Goal: Task Accomplishment & Management: Manage account settings

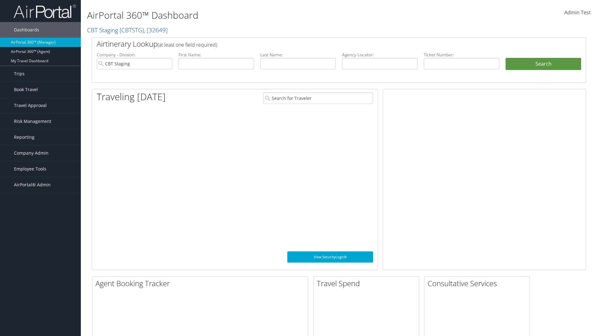
click at [40, 153] on span "Company Admin" at bounding box center [31, 153] width 35 height 16
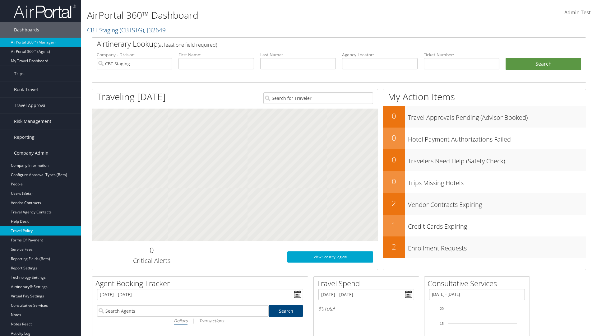
click at [40, 231] on link "Travel Policy" at bounding box center [40, 230] width 81 height 9
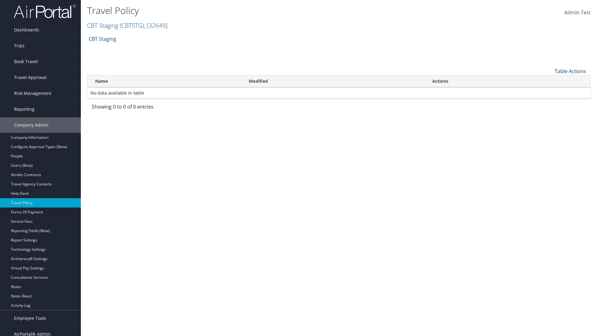
click at [571, 71] on link "Table Actions" at bounding box center [570, 71] width 31 height 7
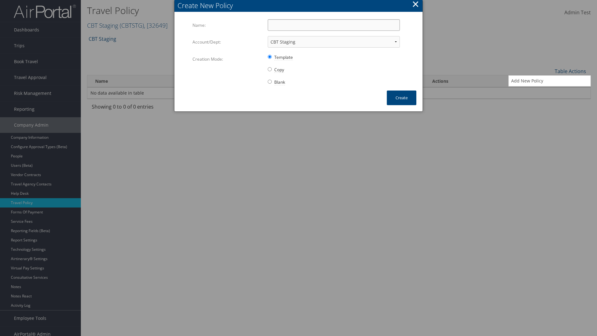
click at [334, 25] on input "Name:" at bounding box center [334, 25] width 132 height 12
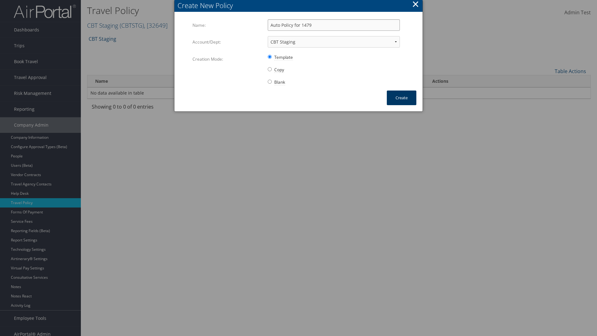
type input "Auto Policy for 1479"
click at [402, 98] on button "Create" at bounding box center [402, 98] width 30 height 15
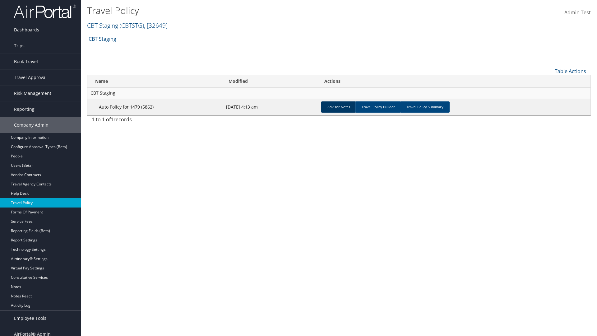
click at [339, 107] on link "Advisor Notes" at bounding box center [338, 106] width 35 height 11
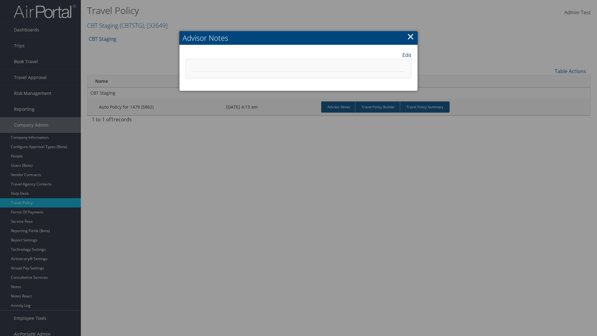
click at [407, 55] on link "Edit" at bounding box center [407, 54] width 9 height 7
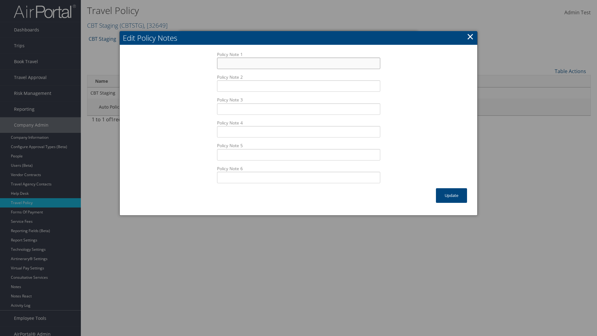
click at [299, 58] on input "Policy Note 1" at bounding box center [298, 64] width 163 height 12
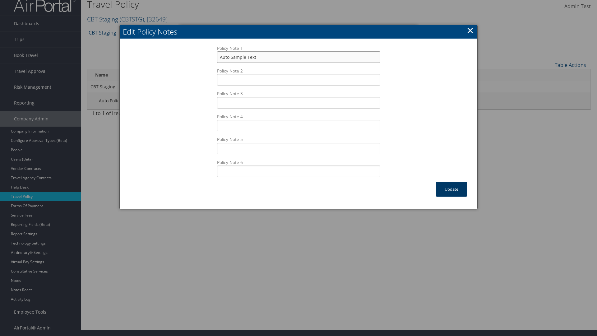
type input "Auto Sample Text"
click at [452, 189] on button "Update" at bounding box center [451, 189] width 31 height 15
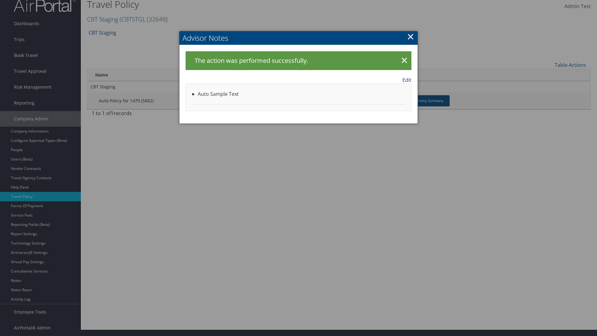
click at [407, 80] on link "Edit" at bounding box center [407, 79] width 9 height 7
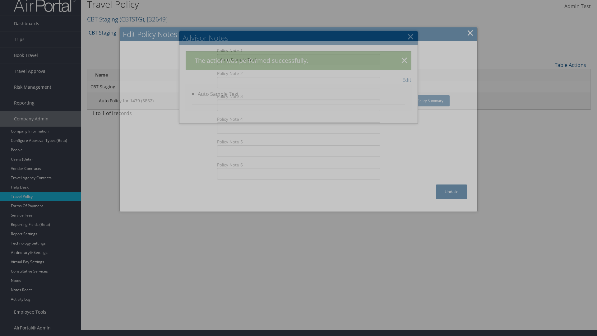
click at [299, 63] on input "Auto Sample Text" at bounding box center [298, 60] width 163 height 12
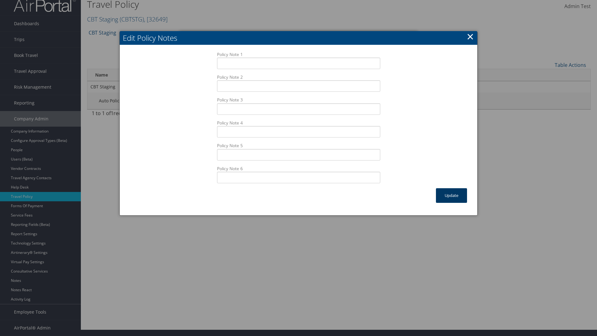
click at [452, 195] on button "Update" at bounding box center [451, 195] width 31 height 15
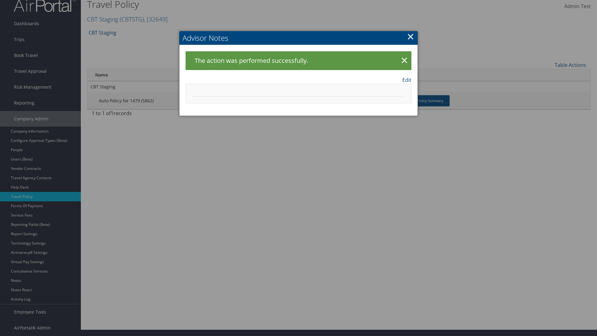
click at [411, 36] on link "×" at bounding box center [410, 36] width 7 height 12
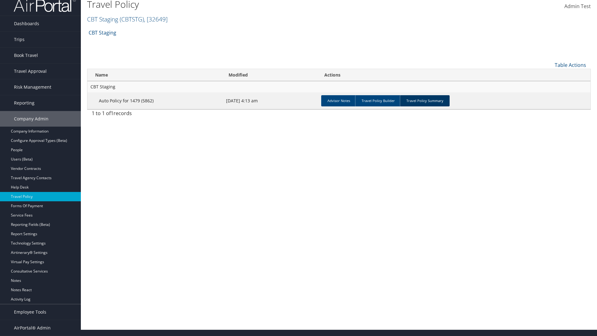
click at [425, 101] on link "Travel Policy Summary" at bounding box center [425, 100] width 50 height 11
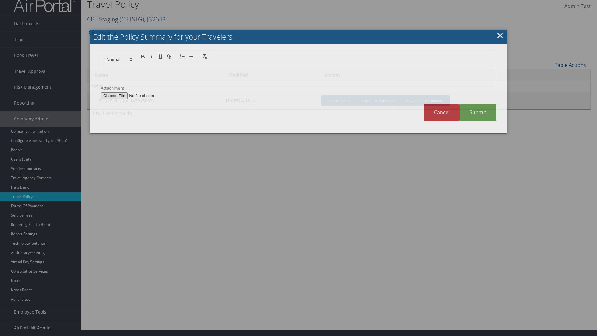
click at [299, 78] on p at bounding box center [299, 77] width 386 height 8
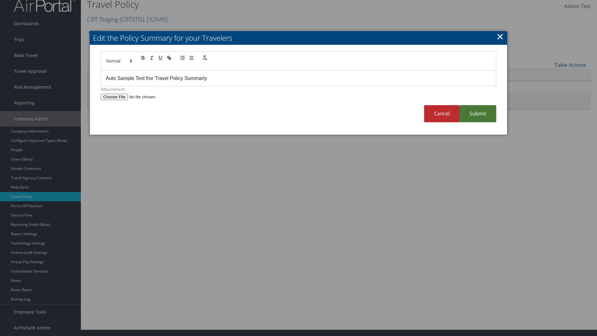
click at [478, 114] on link "Submit" at bounding box center [478, 113] width 37 height 17
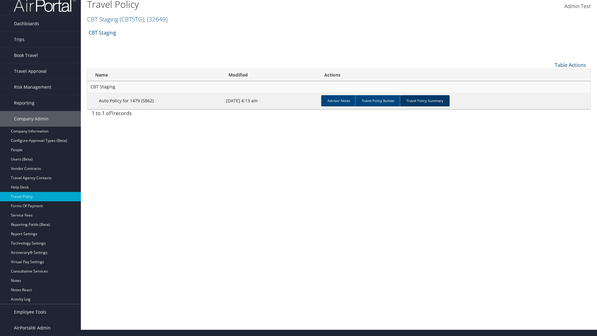
scroll to position [0, 0]
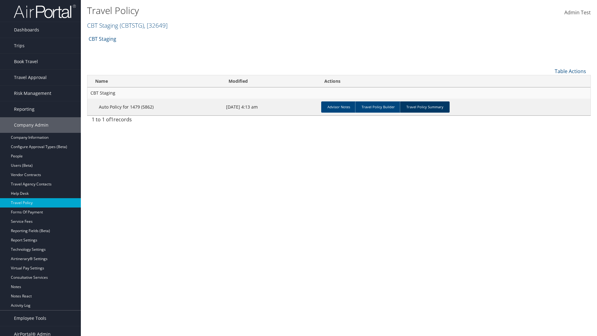
click at [425, 107] on link "Travel Policy Summary" at bounding box center [425, 106] width 50 height 11
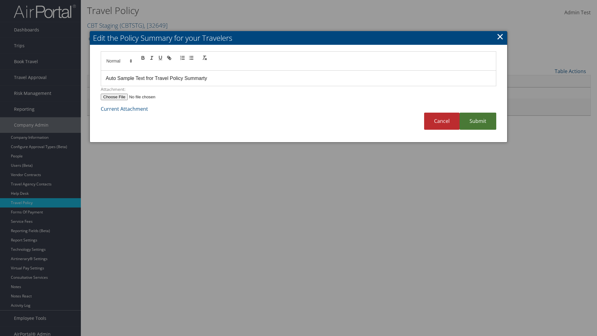
click at [299, 74] on p "Auto Sample Text fror Travel Policy Summarty" at bounding box center [299, 78] width 386 height 8
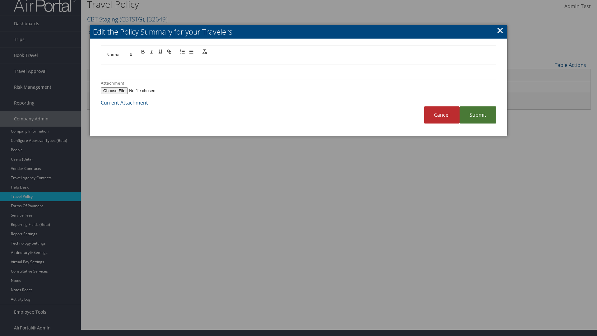
click at [478, 115] on link "Submit" at bounding box center [478, 114] width 37 height 17
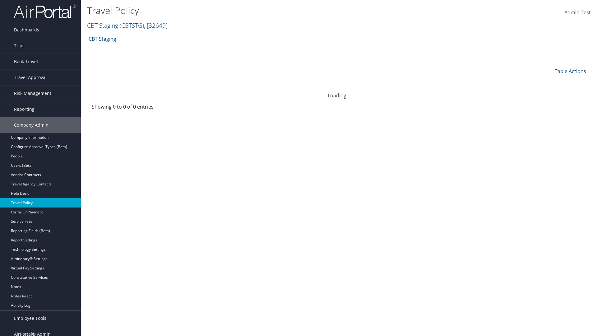
scroll to position [6, 0]
